Goal: Task Accomplishment & Management: Manage account settings

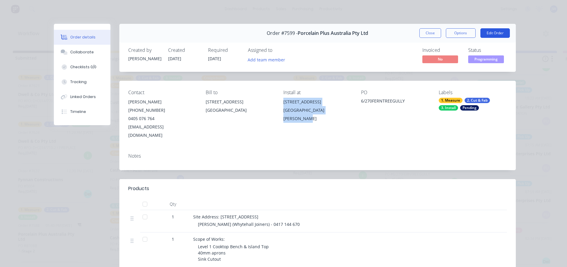
click at [496, 29] on button "Edit Order" at bounding box center [494, 33] width 29 height 10
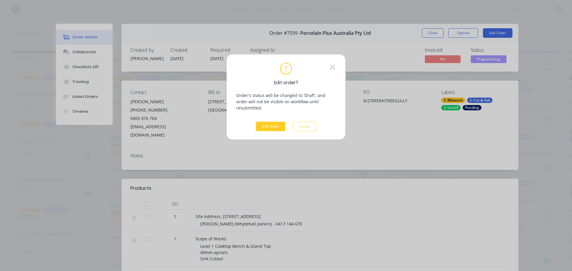
click at [272, 122] on button "Edit Order" at bounding box center [270, 127] width 29 height 10
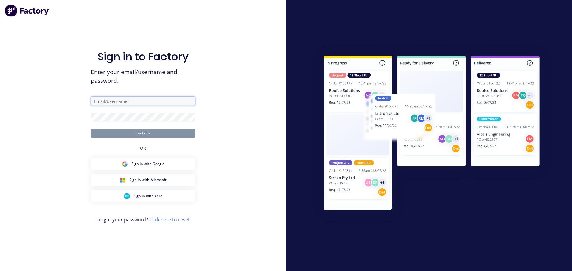
type input "[EMAIL_ADDRESS][DOMAIN_NAME]"
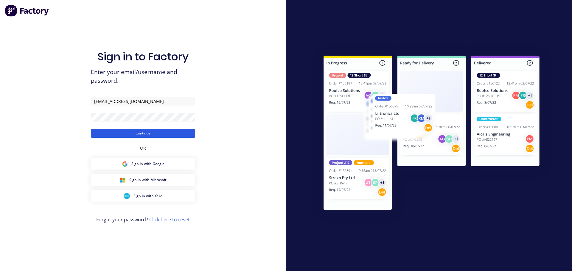
click at [184, 133] on button "Continue" at bounding box center [143, 133] width 104 height 9
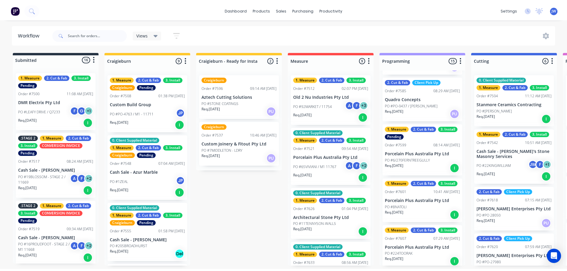
scroll to position [238, 0]
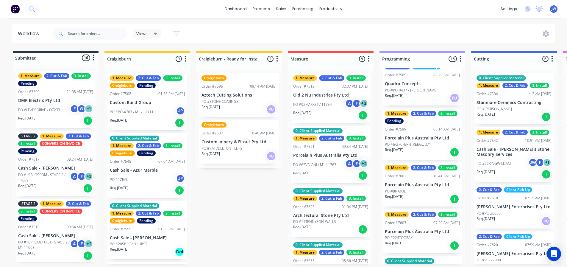
click at [424, 141] on div "1. Measure 2. Cut & Fab 3. Install Pending Order #7599 08:14 AM [DATE] Porcelai…" at bounding box center [423, 133] width 80 height 51
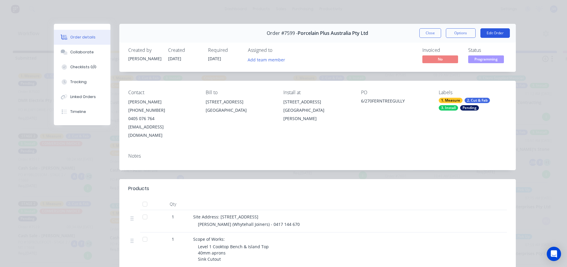
click at [495, 32] on button "Edit Order" at bounding box center [494, 33] width 29 height 10
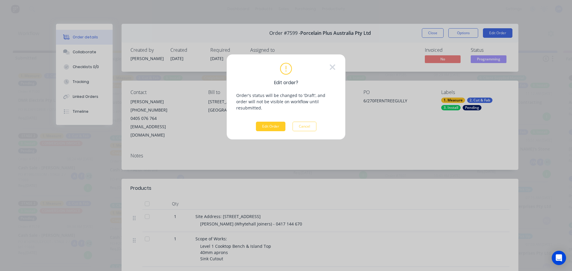
click at [268, 122] on button "Edit Order" at bounding box center [270, 127] width 29 height 10
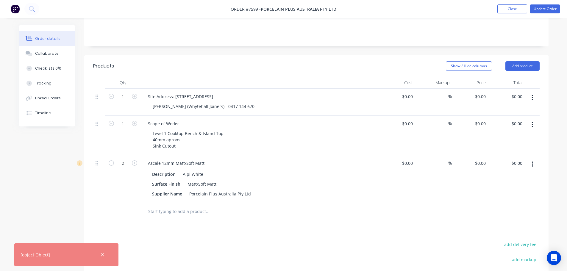
scroll to position [149, 0]
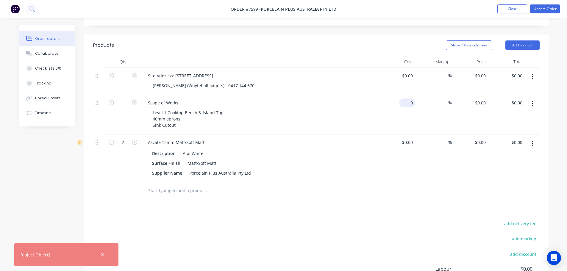
click at [409, 99] on input "0" at bounding box center [409, 103] width 14 height 9
type input "$3,635.00"
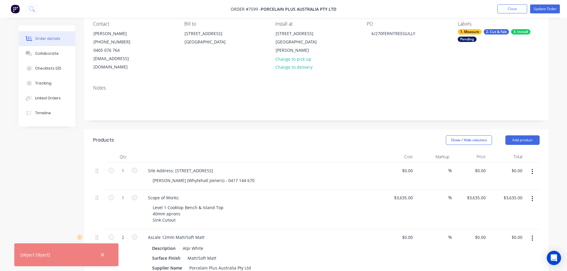
scroll to position [0, 0]
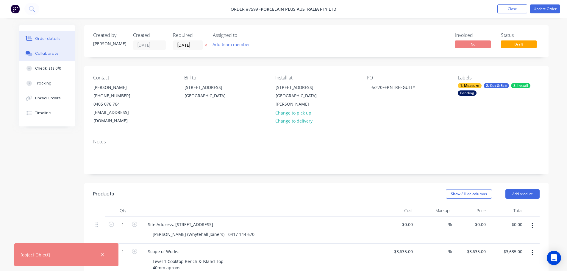
click at [50, 51] on div "Collaborate" at bounding box center [47, 53] width 24 height 5
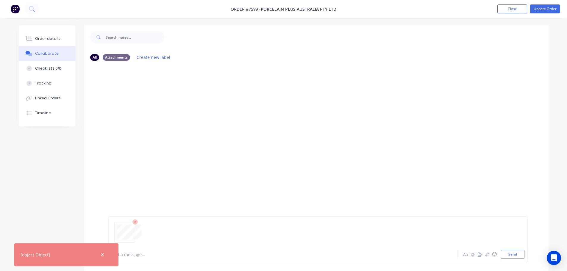
click at [56, 175] on div "All Attachments Create new label Add a message... Aa @ ☺ Send" at bounding box center [284, 167] width 530 height 285
click at [37, 36] on button "Order details" at bounding box center [47, 38] width 57 height 15
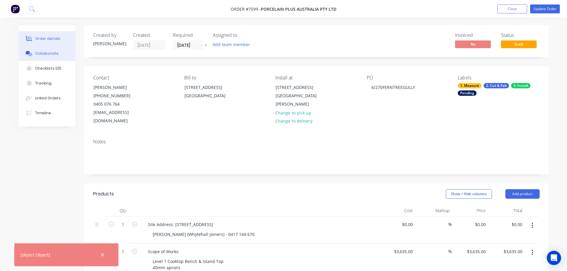
click at [40, 54] on div "Collaborate" at bounding box center [47, 53] width 24 height 5
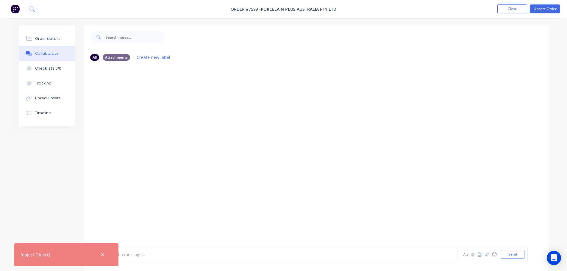
click at [99, 258] on div at bounding box center [102, 255] width 19 height 14
click at [101, 257] on icon "button" at bounding box center [103, 254] width 4 height 5
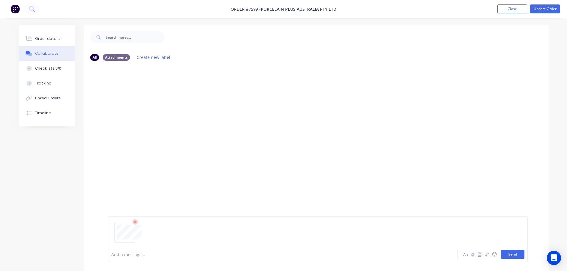
click at [514, 255] on button "Send" at bounding box center [513, 254] width 24 height 9
drag, startPoint x: 185, startPoint y: 86, endPoint x: 108, endPoint y: 88, distance: 77.4
click at [108, 88] on p "F7599 - [STREET_ADDRESS]pdf" at bounding box center [163, 85] width 111 height 5
click at [400, 65] on div "All Attachments Create new label" at bounding box center [316, 57] width 464 height 16
click at [523, 9] on button "Close" at bounding box center [512, 8] width 30 height 9
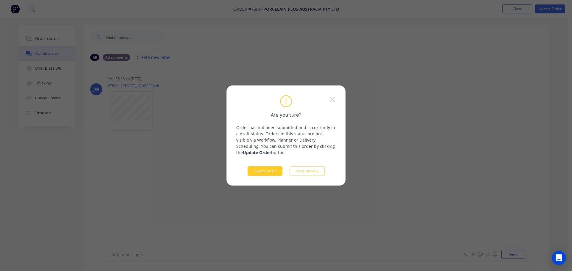
click at [271, 173] on button "Update order" at bounding box center [264, 171] width 35 height 10
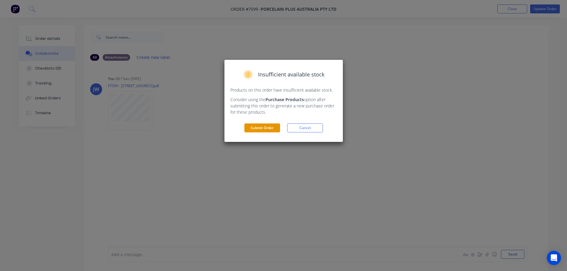
click at [271, 128] on button "Submit Order" at bounding box center [262, 128] width 36 height 9
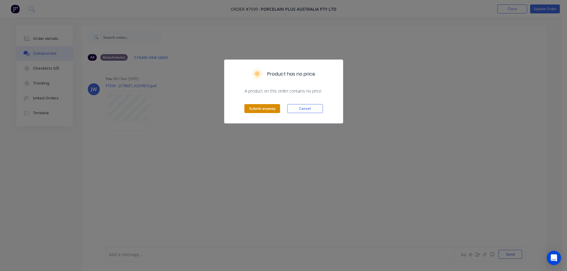
click at [270, 104] on button "Submit anyway" at bounding box center [262, 108] width 36 height 9
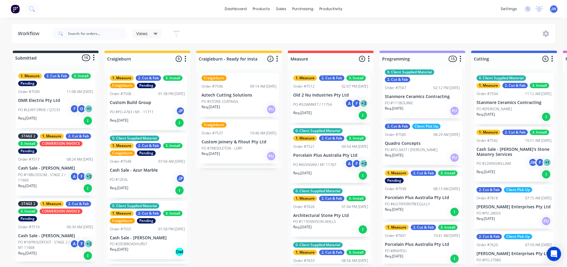
scroll to position [208, 0]
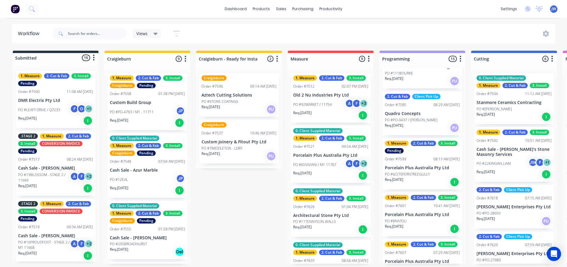
click at [422, 169] on p "Porcelain Plus Australia Pty Ltd" at bounding box center [422, 167] width 75 height 5
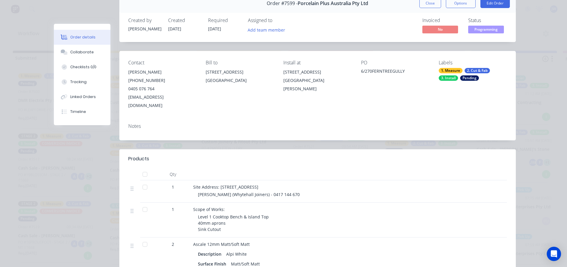
scroll to position [0, 0]
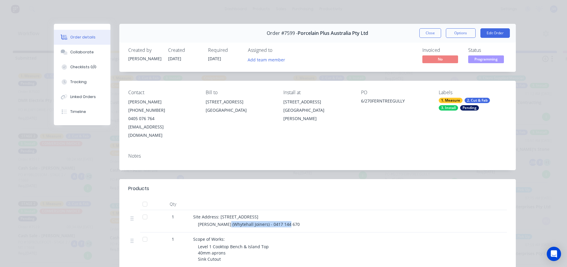
drag, startPoint x: 304, startPoint y: 216, endPoint x: 220, endPoint y: 212, distance: 84.1
click at [220, 212] on div "Site Address: [STREET_ADDRESS][GEOGRAPHIC_DATA] [PERSON_NAME] (Whytehall Joiner…" at bounding box center [310, 221] width 238 height 22
click at [299, 213] on div "Site Address: [STREET_ADDRESS]" at bounding box center [309, 216] width 233 height 6
drag, startPoint x: 294, startPoint y: 206, endPoint x: 217, endPoint y: 206, distance: 77.4
click at [217, 213] on div "Site Address: [STREET_ADDRESS]" at bounding box center [309, 216] width 233 height 6
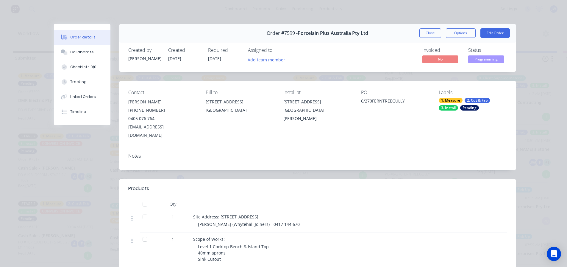
copy span "[STREET_ADDRESS], [GEOGRAPHIC_DATA]"
click at [433, 32] on button "Close" at bounding box center [430, 33] width 22 height 10
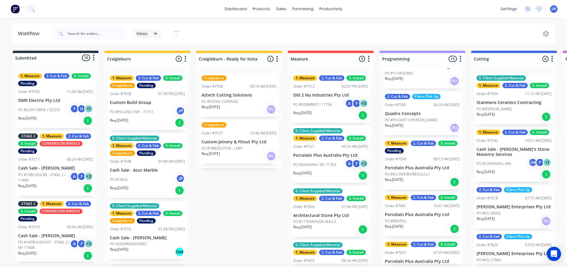
click at [259, 196] on div "Submitted 16 Status colour #273444 hex #273444 Save Cancel Summaries Total orde…" at bounding box center [535, 157] width 1079 height 213
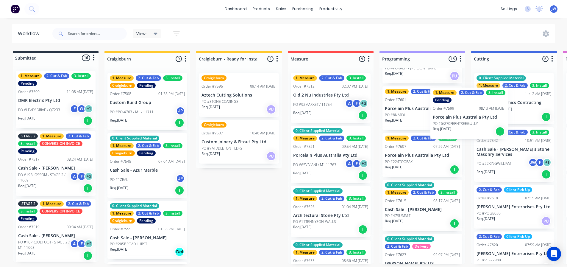
scroll to position [260, 0]
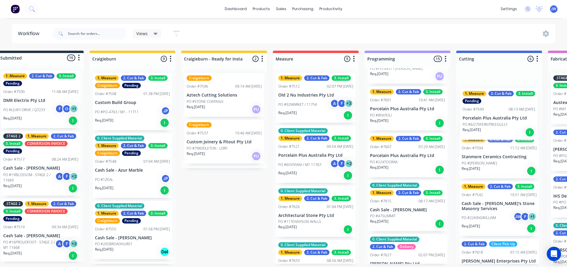
drag, startPoint x: 412, startPoint y: 117, endPoint x: 494, endPoint y: 119, distance: 82.2
click at [494, 119] on div "Submitted 16 Status colour #273444 hex #273444 Save Cancel Summaries Total orde…" at bounding box center [520, 157] width 1079 height 213
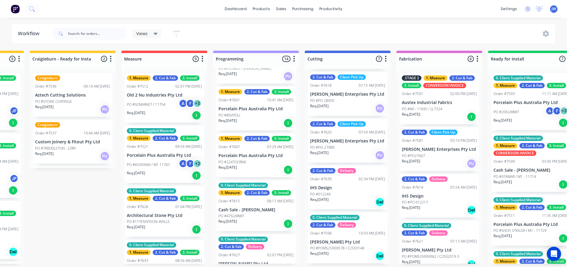
scroll to position [1, 173]
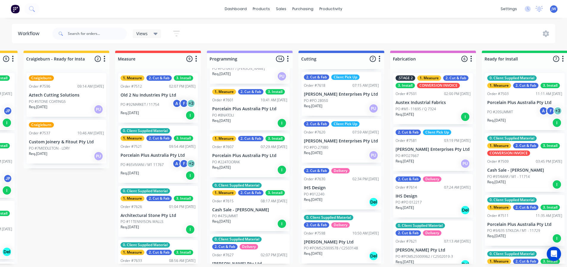
click at [339, 201] on div "Req. [DATE] Del" at bounding box center [341, 202] width 75 height 10
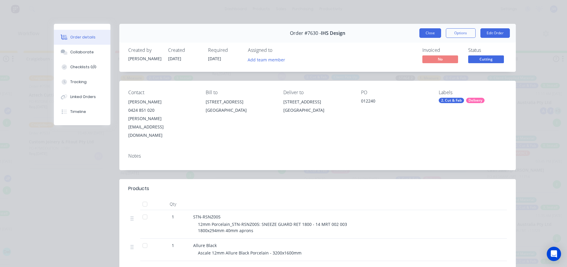
click at [432, 33] on button "Close" at bounding box center [430, 33] width 22 height 10
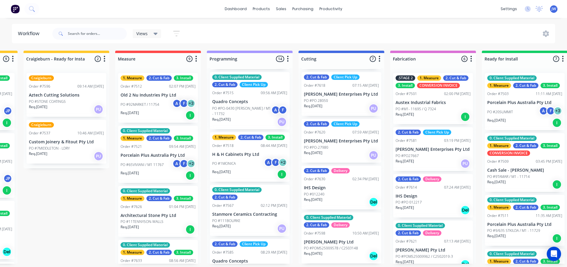
scroll to position [57, 0]
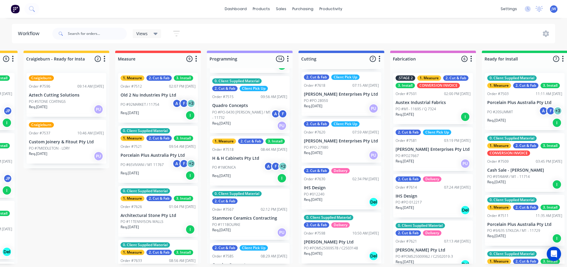
click at [241, 159] on p "H & H Cabinets Pty Ltd" at bounding box center [249, 158] width 75 height 5
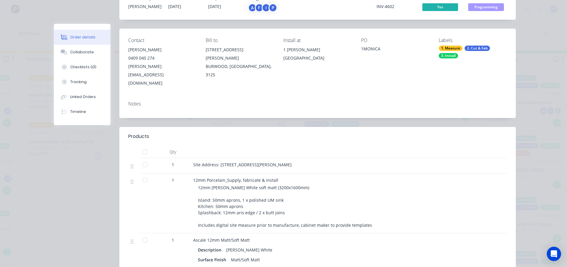
scroll to position [60, 0]
